Goal: Communication & Community: Share content

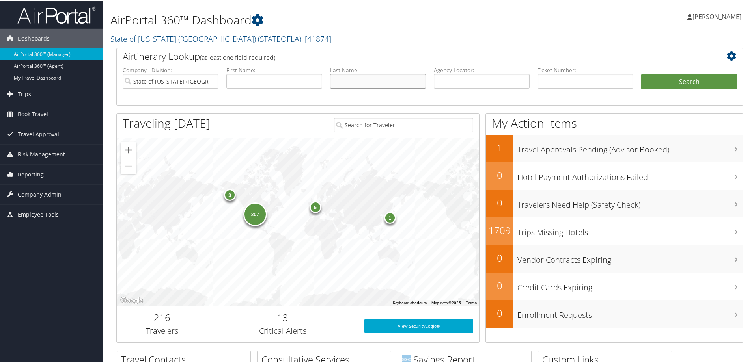
click at [351, 80] on input "text" at bounding box center [378, 80] width 96 height 15
type input "kittleman"
click at [212, 80] on input "State of [US_STATE] ([GEOGRAPHIC_DATA])" at bounding box center [171, 80] width 96 height 15
click at [306, 84] on input "text" at bounding box center [274, 80] width 96 height 15
type input "[PERSON_NAME]"
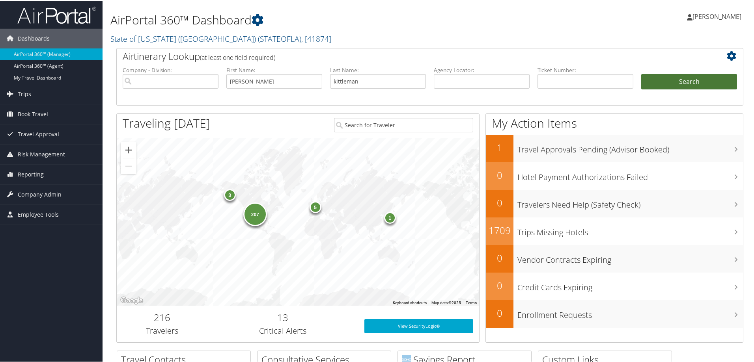
click at [680, 82] on button "Search" at bounding box center [689, 81] width 96 height 16
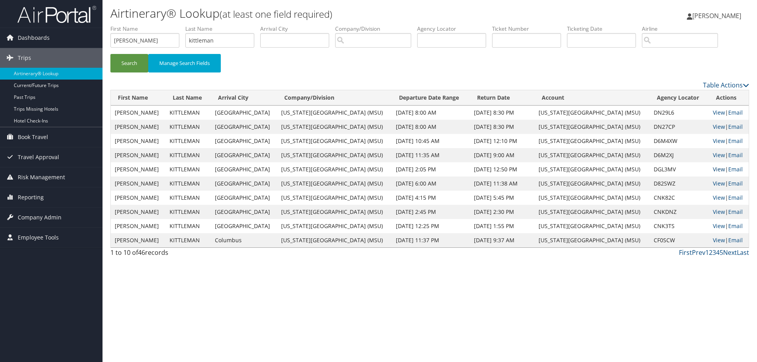
click at [714, 170] on link "View" at bounding box center [719, 169] width 12 height 7
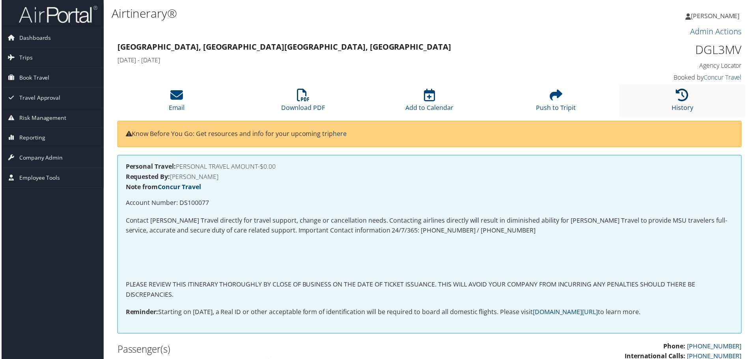
click at [686, 101] on icon at bounding box center [683, 95] width 13 height 13
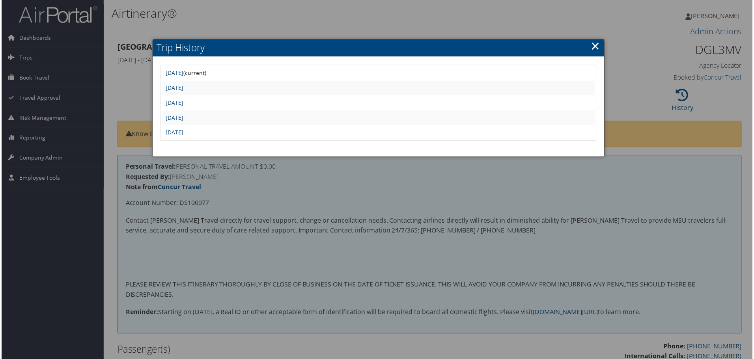
click at [498, 196] on div at bounding box center [378, 181] width 757 height 362
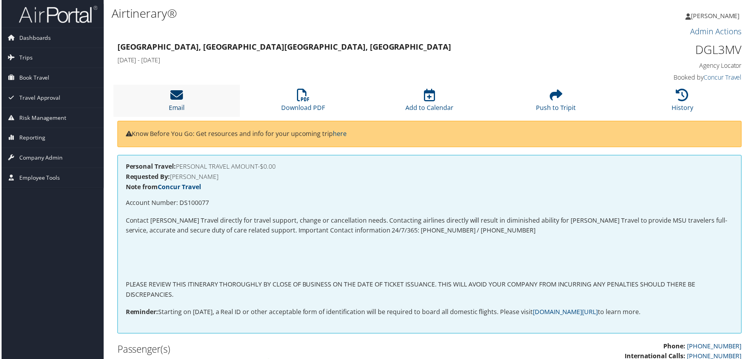
click at [181, 104] on link "Email" at bounding box center [176, 102] width 16 height 19
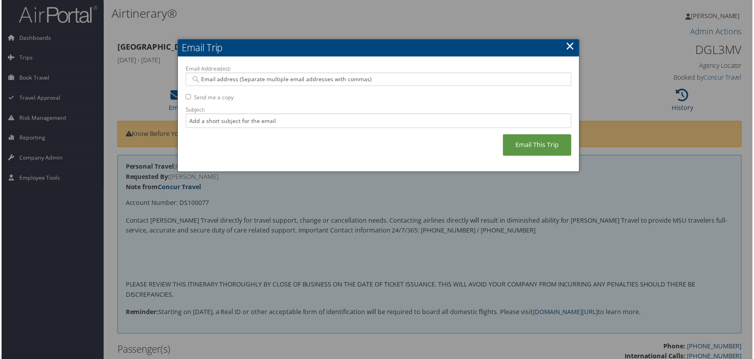
click at [318, 82] on input "Email Address(es):" at bounding box center [378, 80] width 377 height 8
type input "kittlekk@msuc.edu"
click at [236, 78] on input "kittlekk@msuc.edu" at bounding box center [378, 80] width 377 height 8
type input "kittlekk@msu.edu"
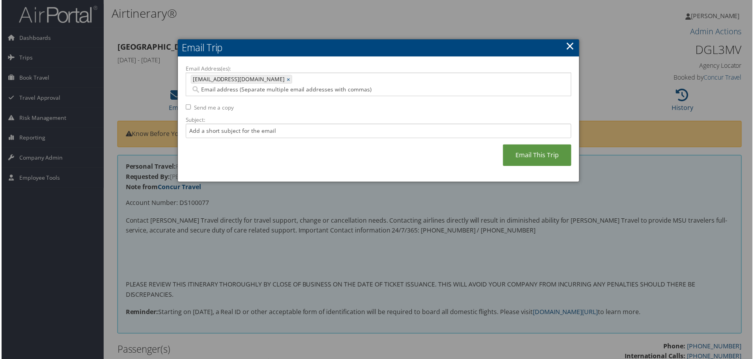
click at [185, 105] on input "Send me a copy" at bounding box center [187, 107] width 5 height 5
checkbox input "true"
click at [563, 149] on link "Email This Trip" at bounding box center [538, 156] width 69 height 22
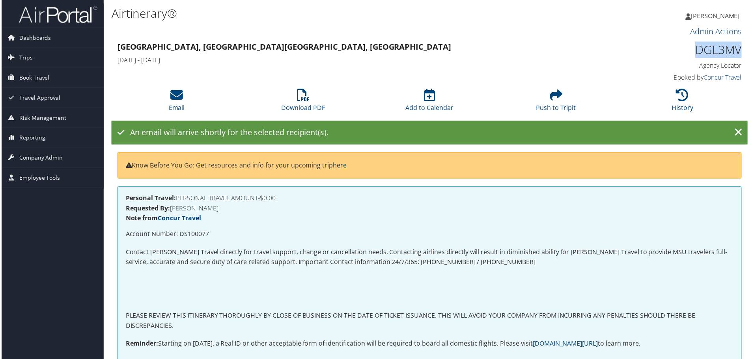
drag, startPoint x: 705, startPoint y: 52, endPoint x: 739, endPoint y: 48, distance: 33.7
click at [739, 48] on h1 "DGL3MV" at bounding box center [669, 50] width 148 height 17
copy h1 "DGL3MV"
